Goal: Check status: Check status

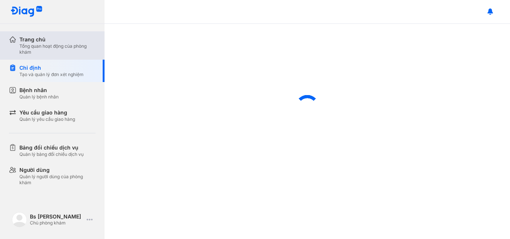
click at [38, 47] on div "Tổng quan hoạt động của phòng khám" at bounding box center [57, 49] width 76 height 12
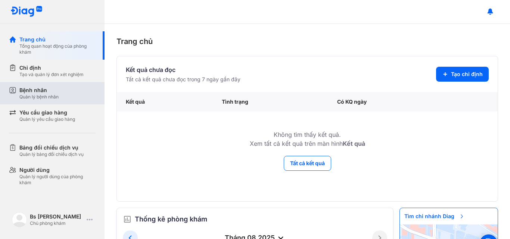
click at [67, 89] on div "Bệnh nhân Quản lý bệnh nhân" at bounding box center [57, 93] width 76 height 13
click at [68, 93] on div "Bệnh nhân Quản lý bệnh nhân" at bounding box center [57, 93] width 76 height 13
click at [65, 98] on div "Bệnh nhân Quản lý bệnh nhân" at bounding box center [57, 93] width 76 height 13
click at [41, 93] on div "Bệnh nhân" at bounding box center [38, 90] width 39 height 7
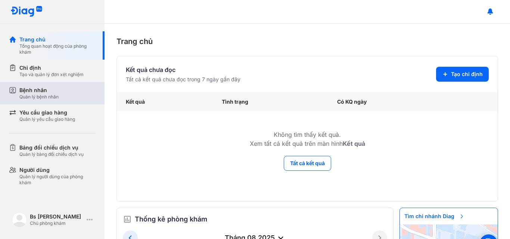
click at [41, 95] on div "Quản lý bệnh nhân" at bounding box center [38, 97] width 39 height 6
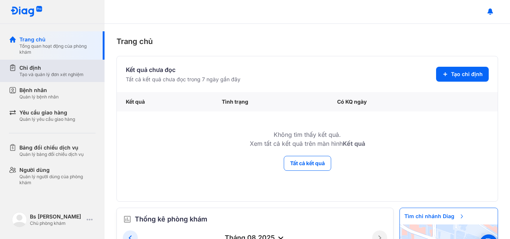
click at [48, 72] on div "Tạo và quản lý đơn xét nghiệm" at bounding box center [51, 75] width 64 height 6
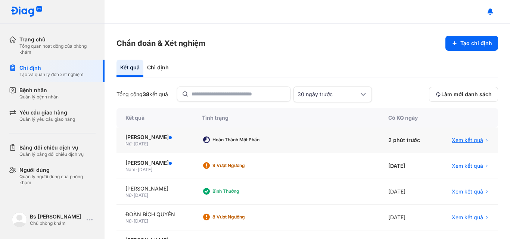
click at [467, 141] on span "Xem kết quả" at bounding box center [467, 140] width 31 height 7
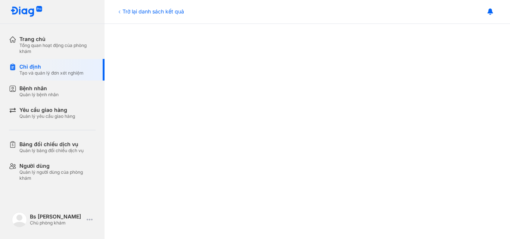
scroll to position [224, 0]
